Goal: Transaction & Acquisition: Obtain resource

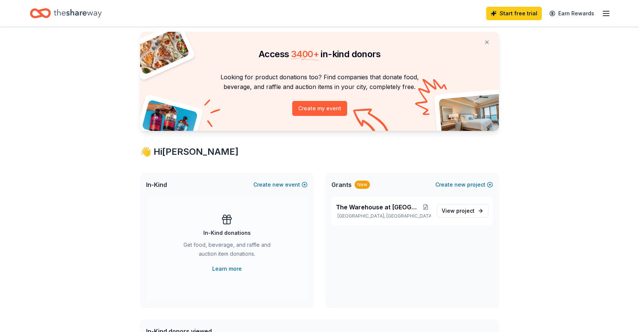
scroll to position [21, 0]
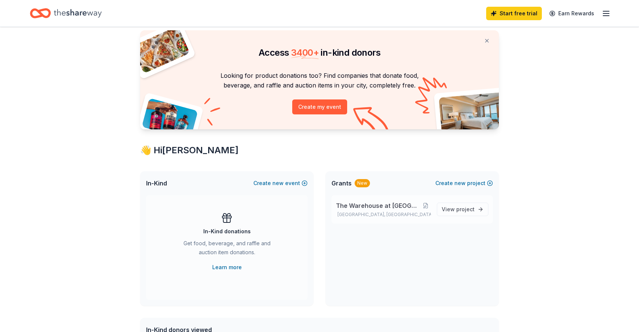
click at [406, 210] on div "The Warehouse at [GEOGRAPHIC_DATA], [GEOGRAPHIC_DATA]" at bounding box center [383, 209] width 95 height 16
click at [443, 209] on span "View project" at bounding box center [458, 209] width 33 height 9
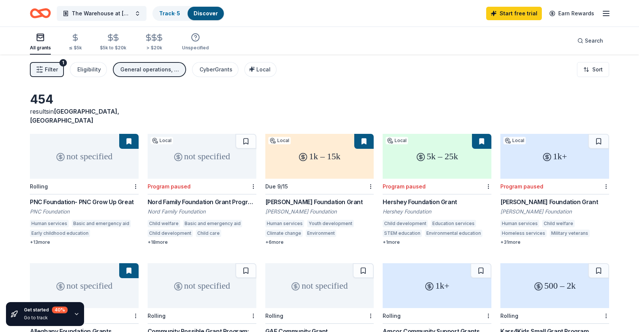
click at [96, 197] on div "PNC Foundation- PNC Grow Up Great" at bounding box center [84, 201] width 109 height 9
click at [310, 197] on div "[PERSON_NAME] Foundation Grant" at bounding box center [319, 201] width 109 height 9
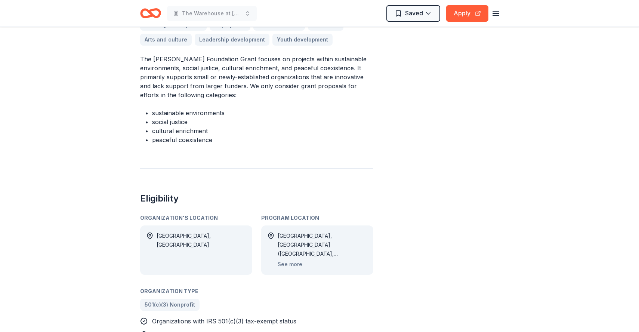
scroll to position [244, 0]
click at [294, 259] on button "See more" at bounding box center [290, 263] width 25 height 9
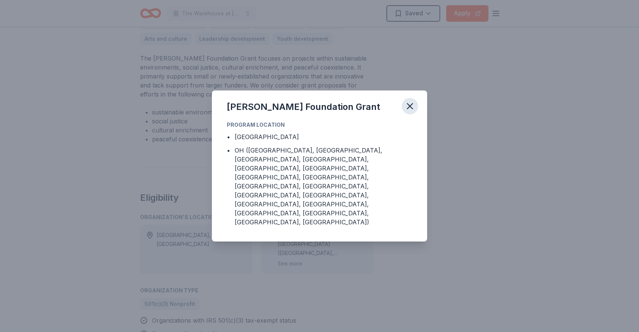
click at [410, 111] on icon "button" at bounding box center [410, 106] width 10 height 10
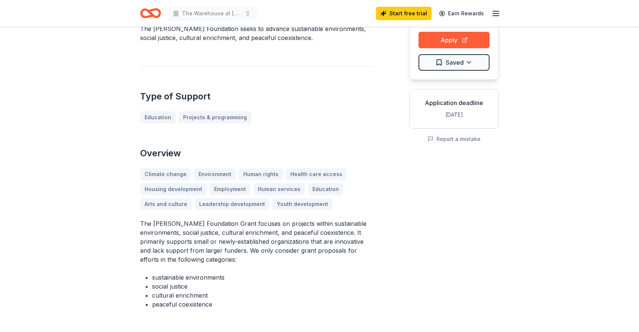
scroll to position [0, 0]
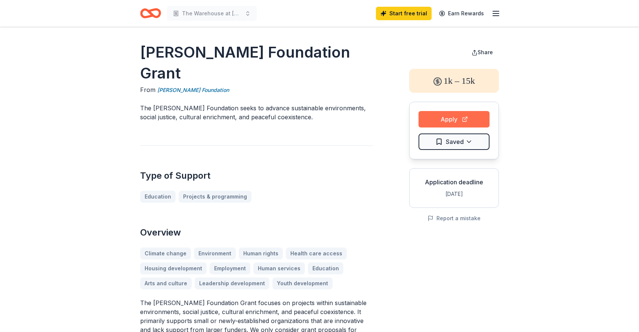
click at [444, 122] on button "Apply" at bounding box center [454, 119] width 71 height 16
